Goal: Use online tool/utility: Use online tool/utility

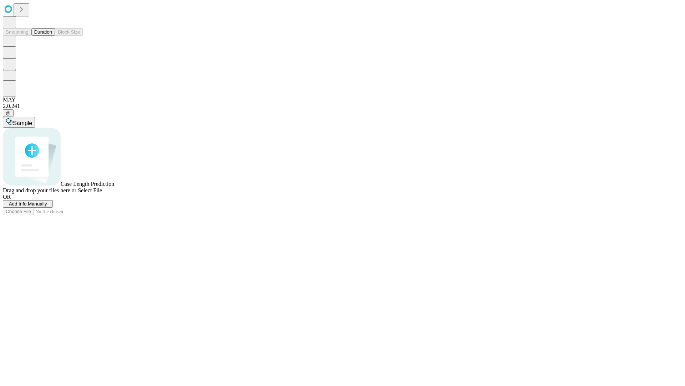
click at [47, 206] on span "Add Info Manually" at bounding box center [28, 203] width 38 height 5
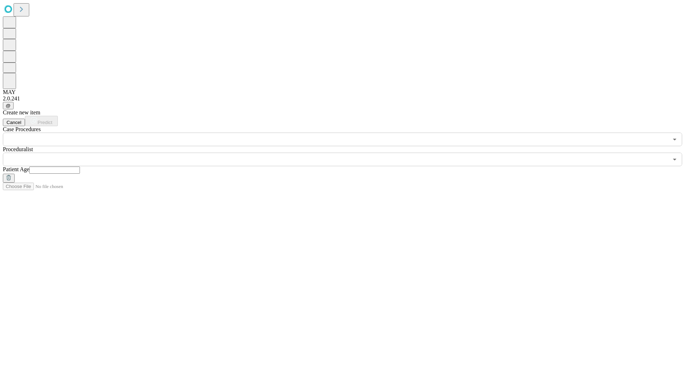
click at [80, 166] on input "text" at bounding box center [54, 169] width 51 height 7
type input "**"
click at [348, 152] on input "text" at bounding box center [336, 159] width 666 height 14
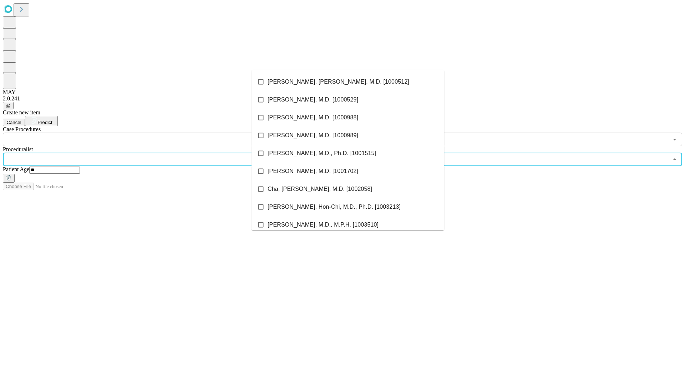
click at [348, 82] on li "[PERSON_NAME], [PERSON_NAME], M.D. [1000512]" at bounding box center [348, 82] width 193 height 18
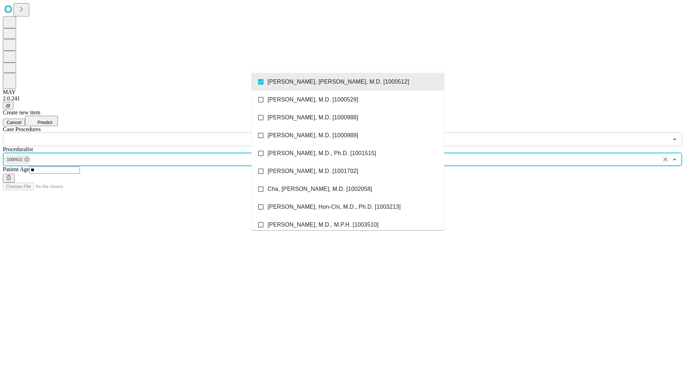
click at [150, 132] on input "text" at bounding box center [336, 139] width 666 height 14
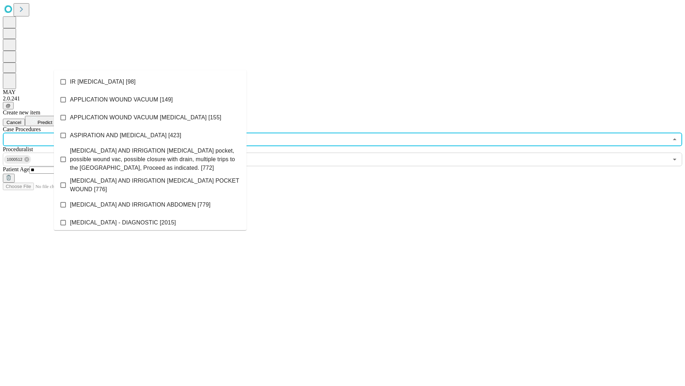
click at [150, 82] on li "IR [MEDICAL_DATA] [98]" at bounding box center [150, 82] width 193 height 18
click at [52, 120] on span "Predict" at bounding box center [44, 122] width 15 height 5
